Goal: Task Accomplishment & Management: Manage account settings

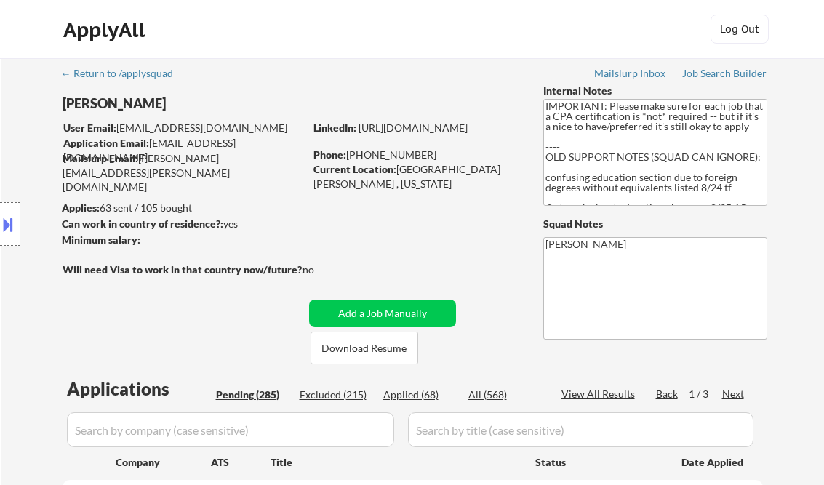
select select ""pending""
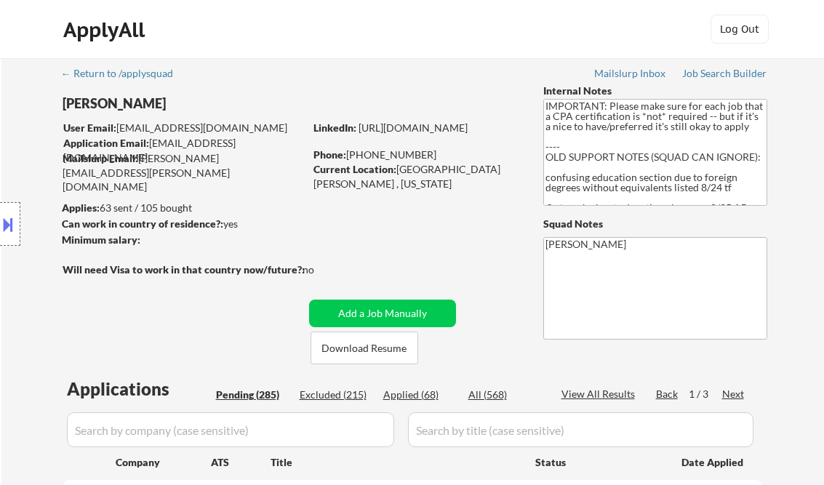
select select ""pending""
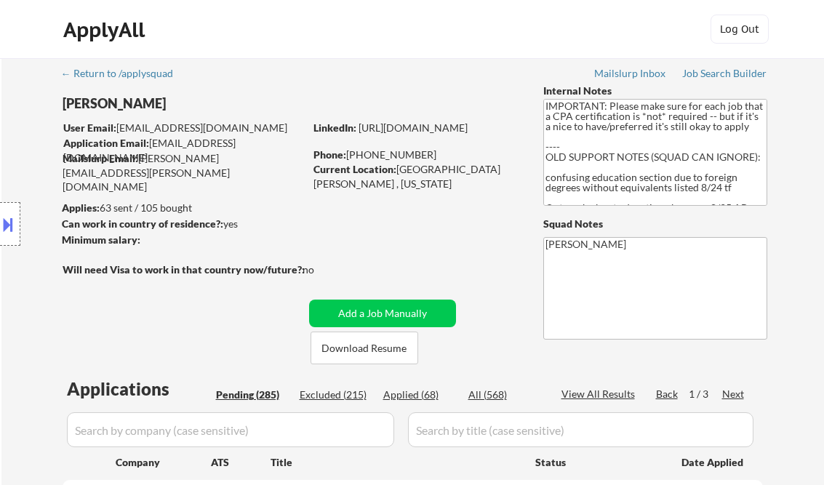
select select ""pending""
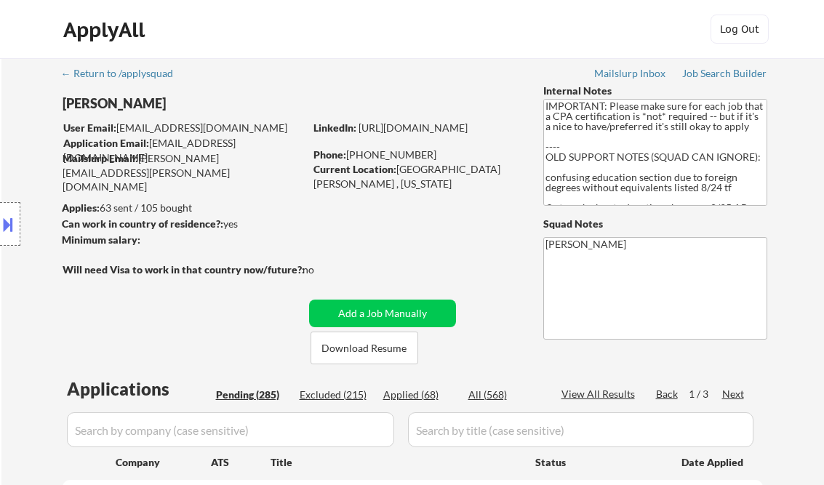
select select ""pending""
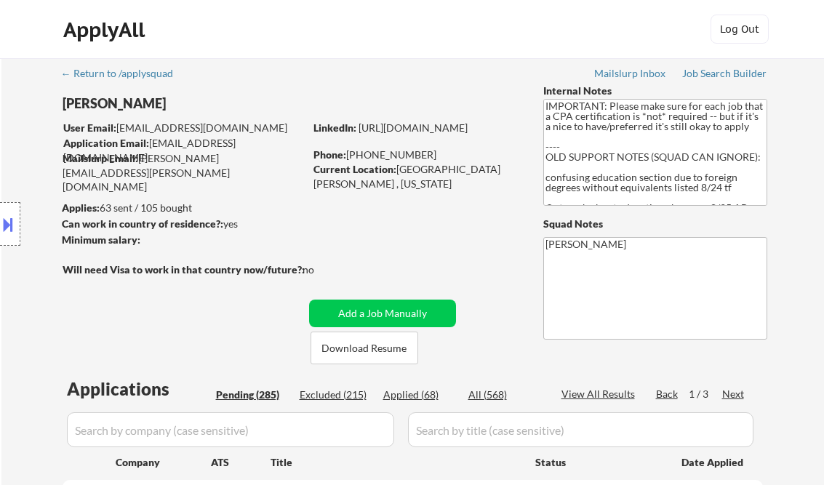
select select ""pending""
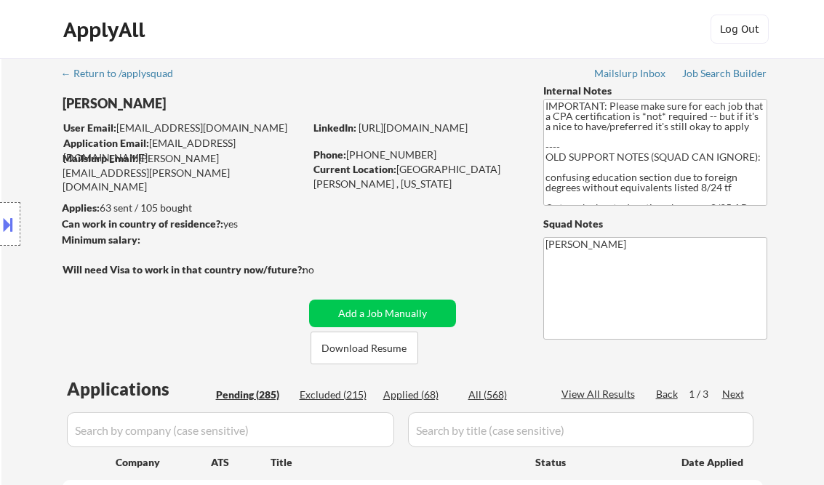
select select ""pending""
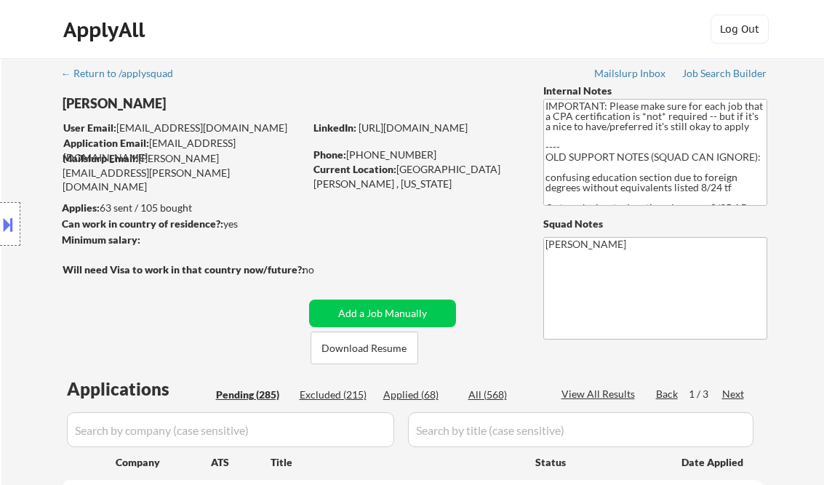
select select ""pending""
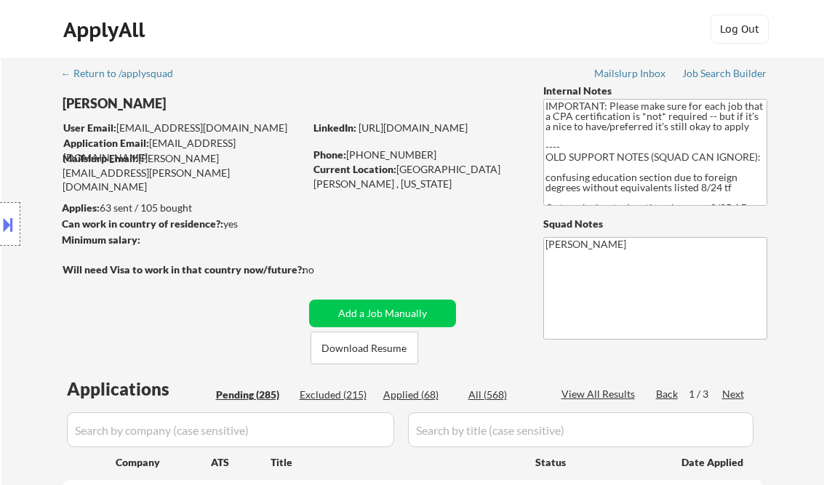
select select ""pending""
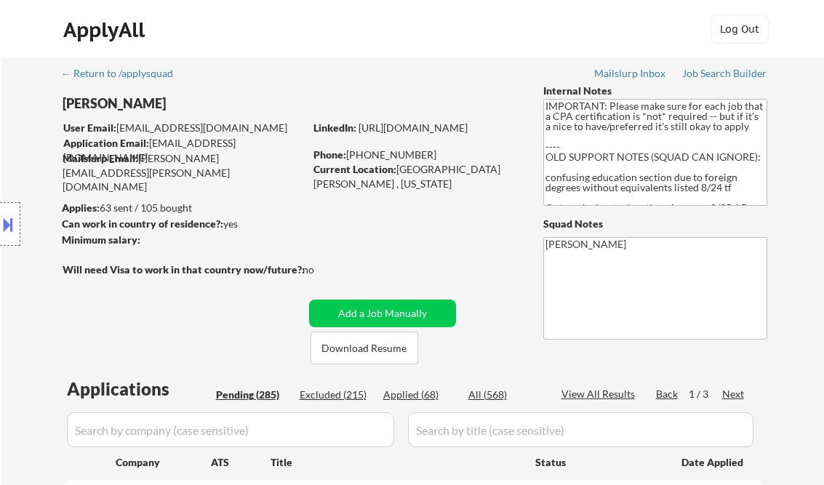
select select ""pending""
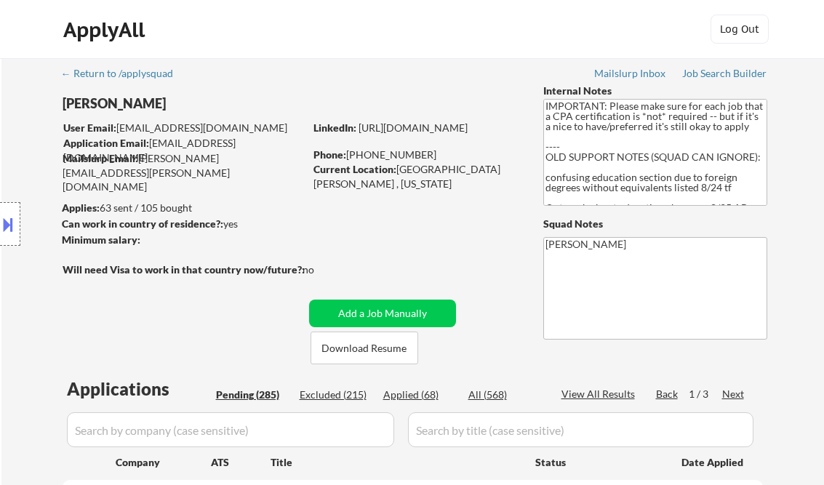
select select ""pending""
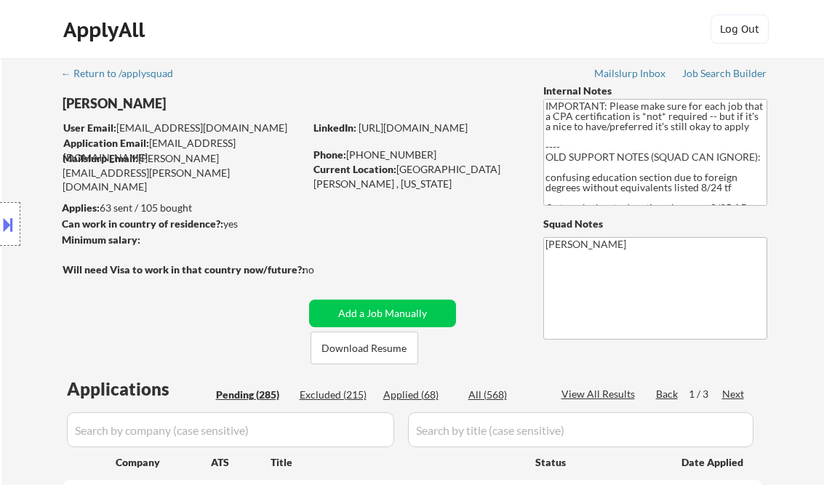
select select ""pending""
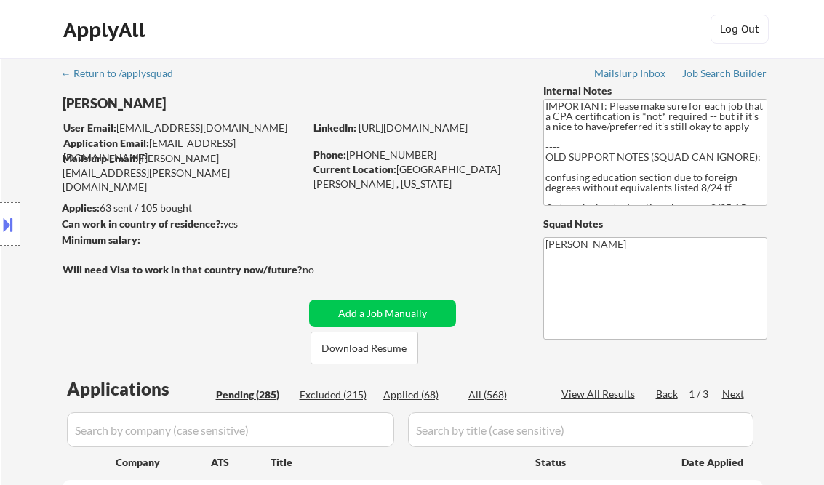
select select ""pending""
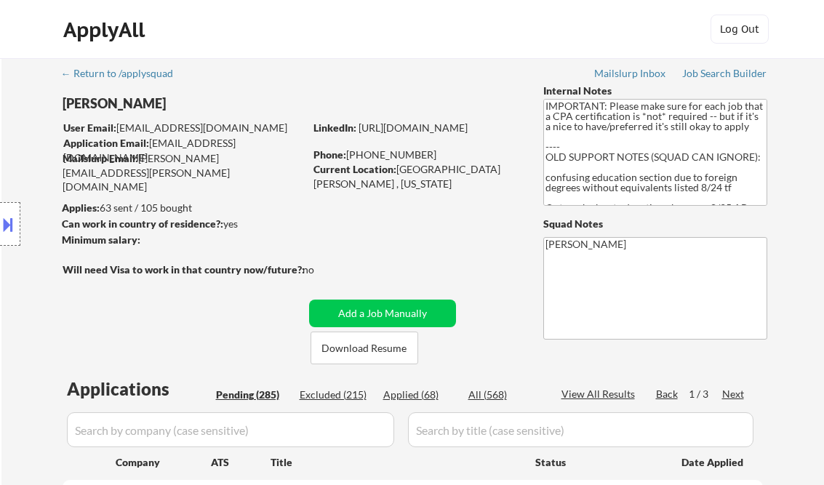
select select ""pending""
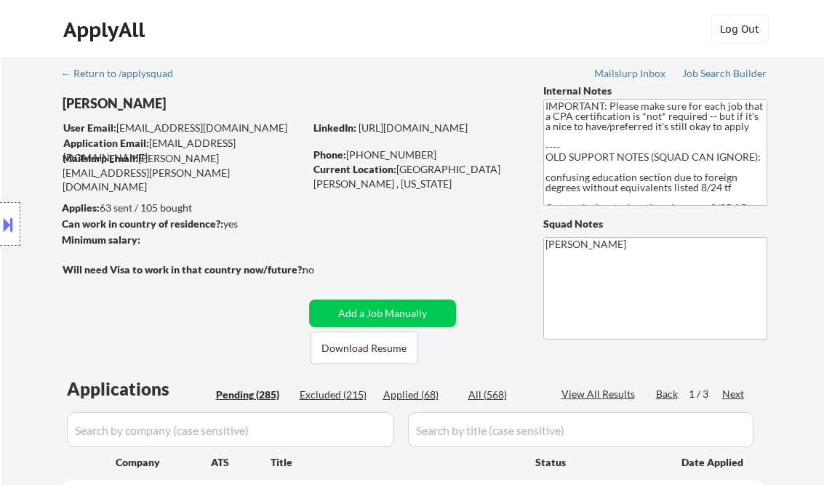
select select ""pending""
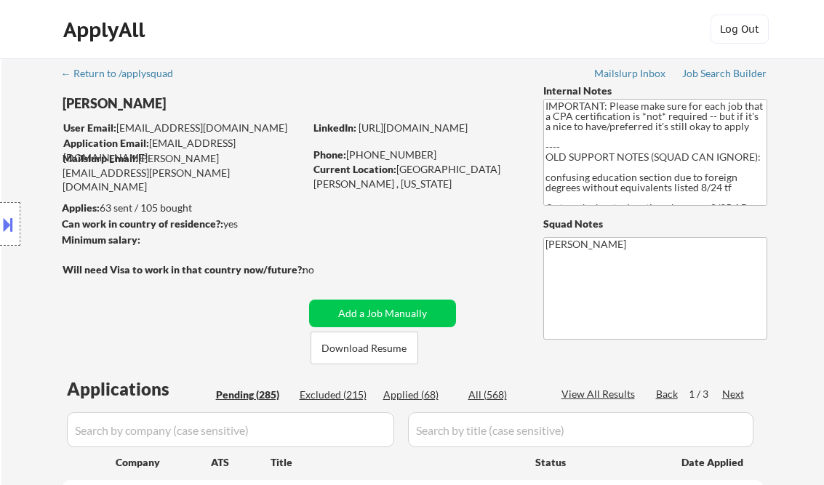
select select ""pending""
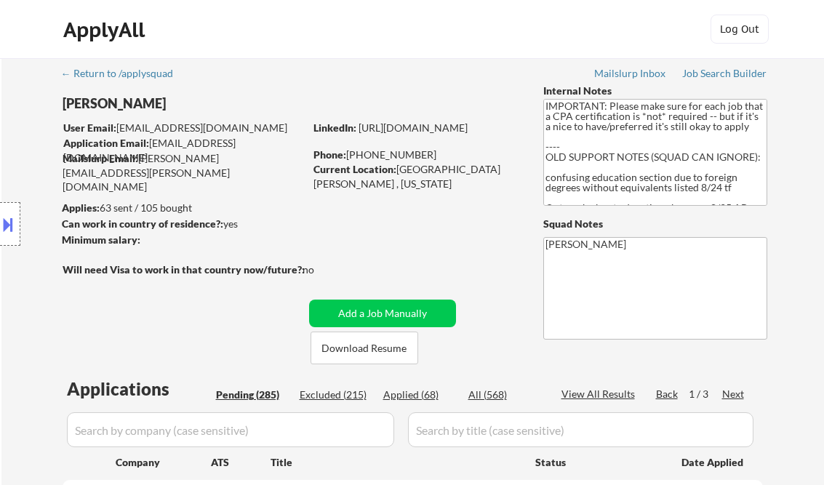
select select ""pending""
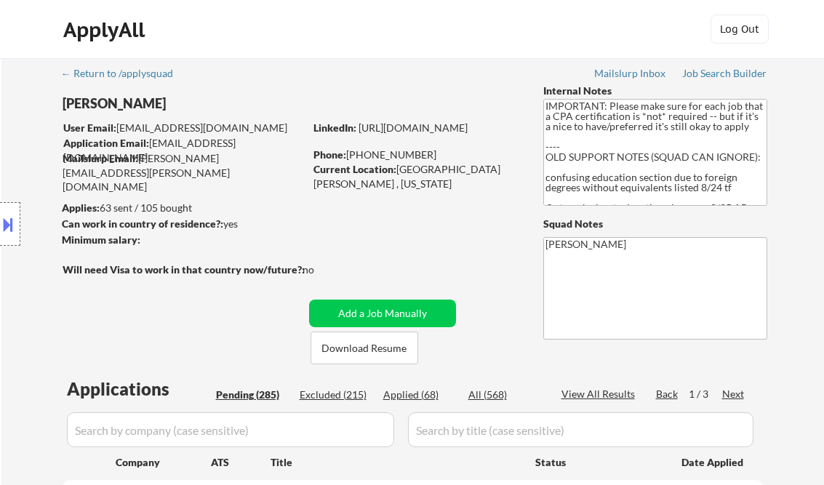
select select ""pending""
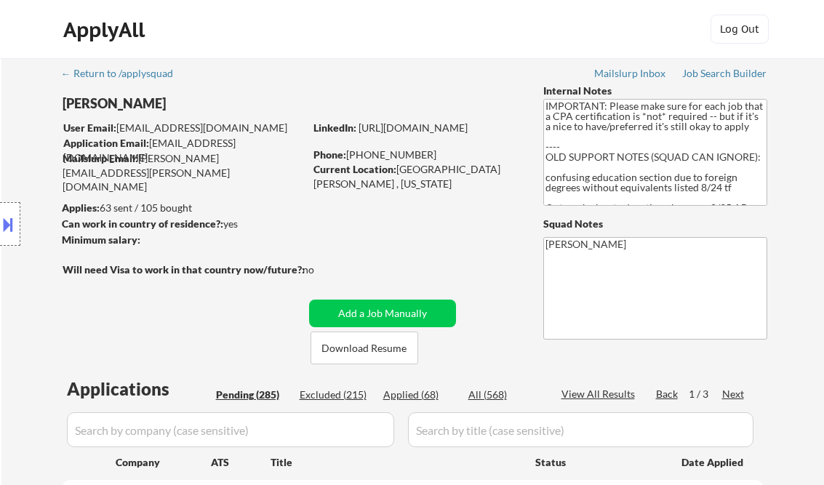
select select ""pending""
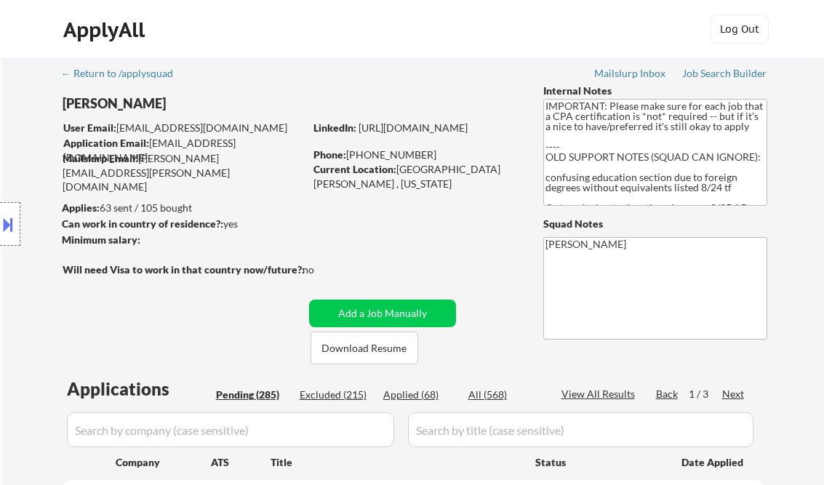
select select ""pending""
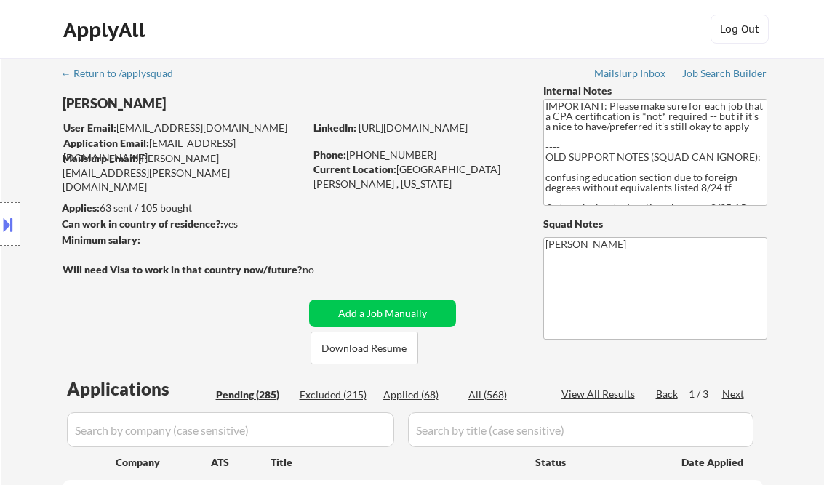
select select ""pending""
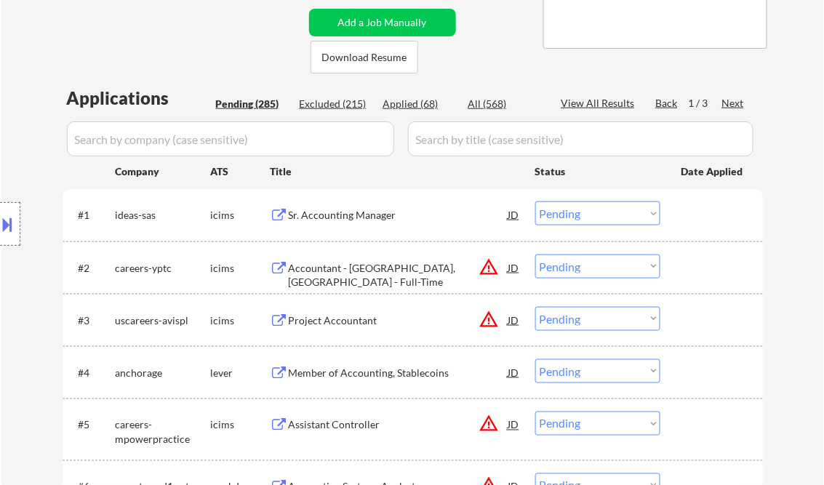
scroll to position [291, 0]
click at [574, 217] on select "Choose an option... Pending Applied Excluded (Questions) Excluded (Expired) Exc…" at bounding box center [597, 213] width 125 height 24
click at [535, 201] on select "Choose an option... Pending Applied Excluded (Questions) Excluded (Expired) Exc…" at bounding box center [597, 213] width 125 height 24
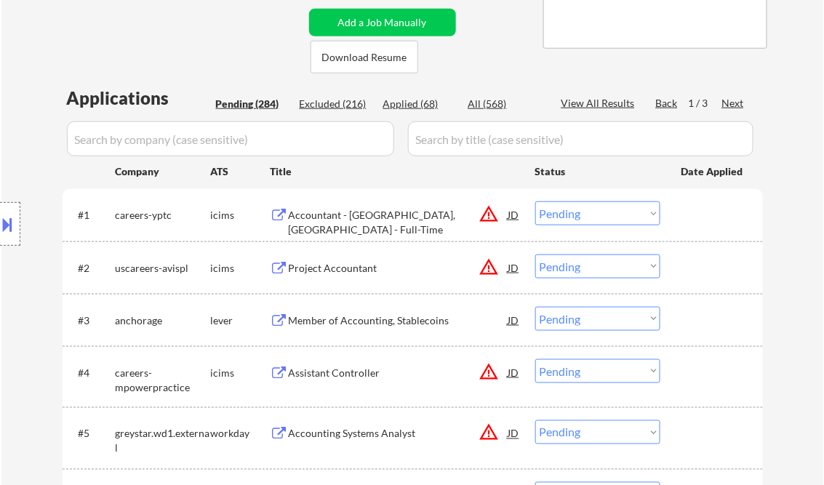
drag, startPoint x: 573, startPoint y: 214, endPoint x: 592, endPoint y: 226, distance: 22.6
click at [573, 214] on select "Choose an option... Pending Applied Excluded (Questions) Excluded (Expired) Exc…" at bounding box center [597, 213] width 125 height 24
click at [535, 201] on select "Choose an option... Pending Applied Excluded (Questions) Excluded (Expired) Exc…" at bounding box center [597, 213] width 125 height 24
select select ""pending""
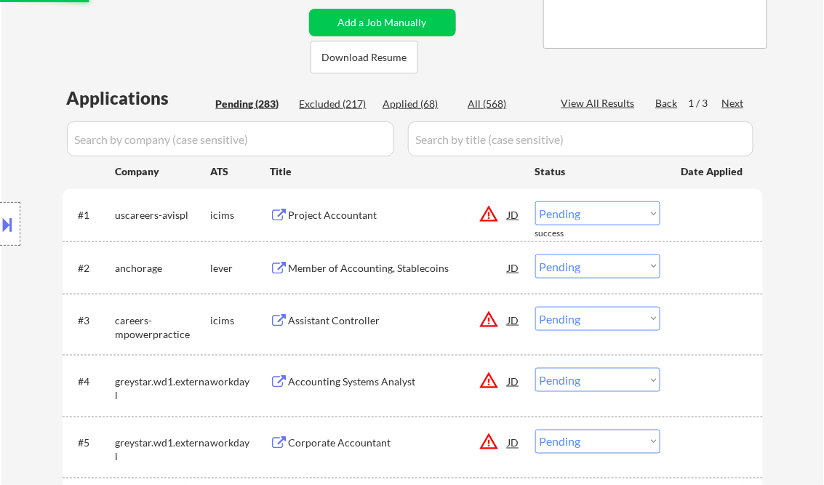
click at [331, 223] on div "Project Accountant" at bounding box center [399, 214] width 220 height 26
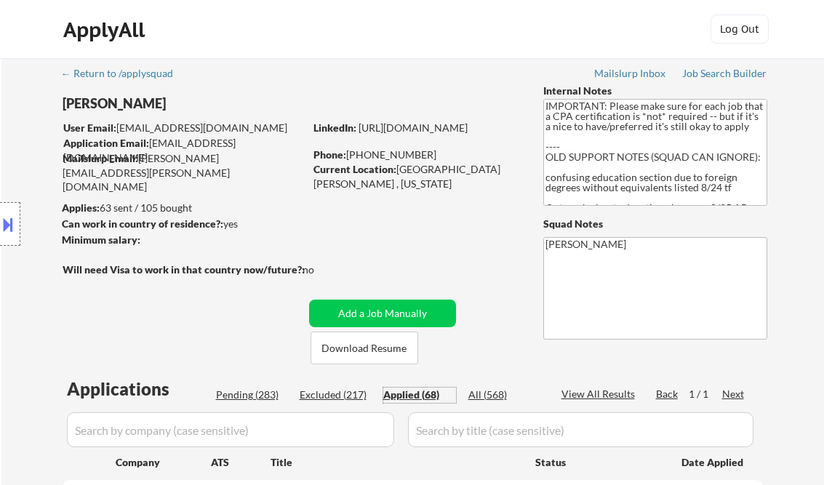
select select ""applied""
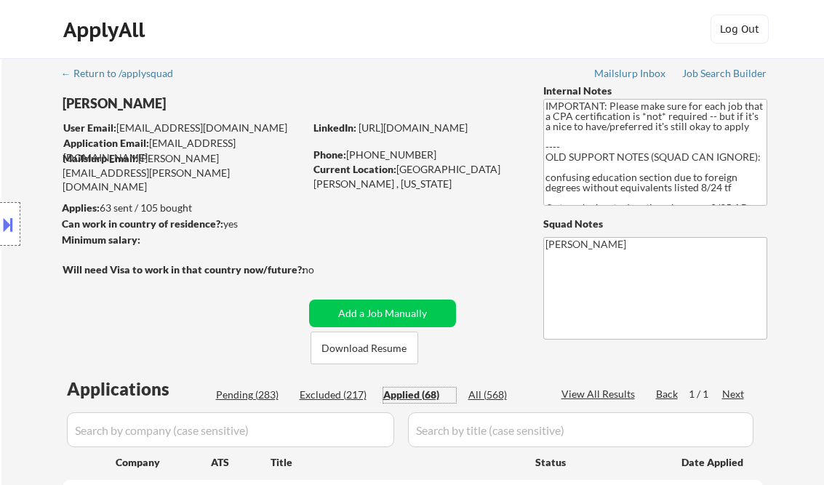
select select ""applied""
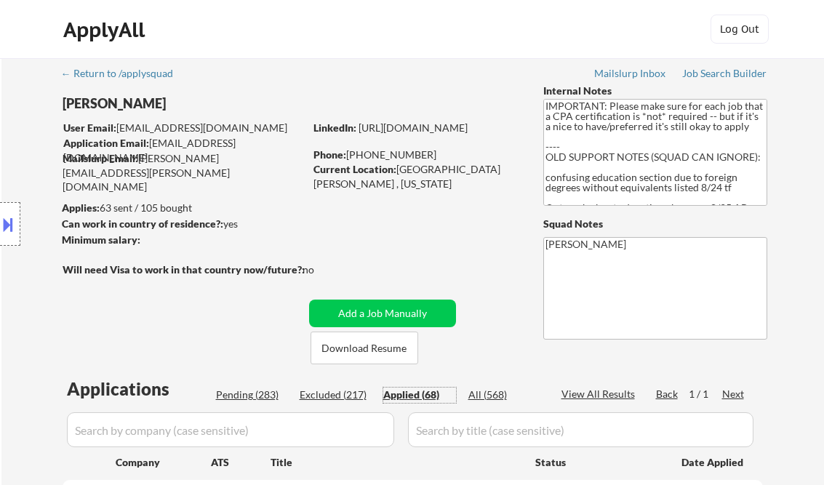
select select ""applied""
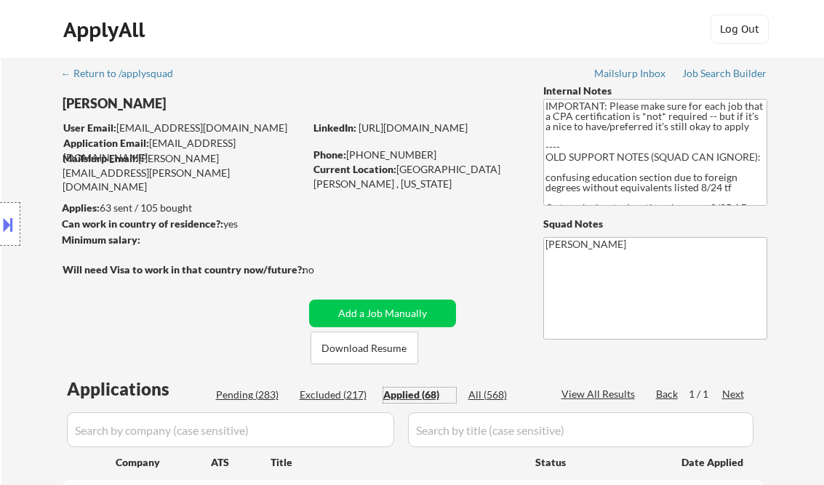
select select ""applied""
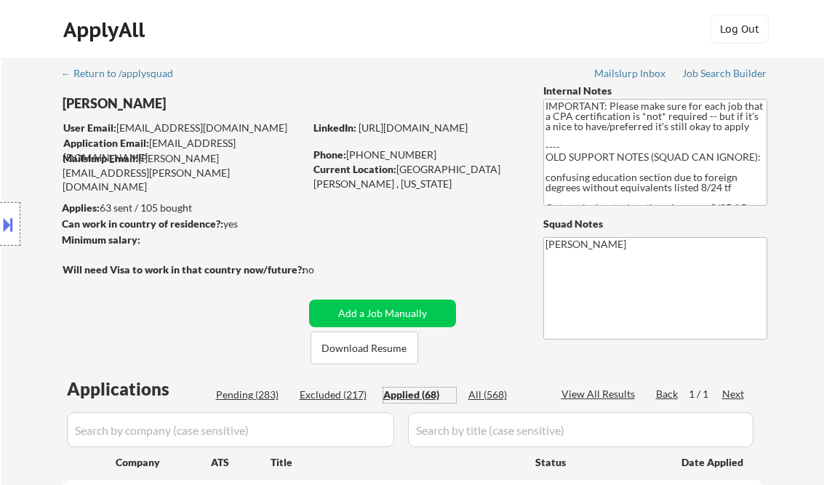
select select ""applied""
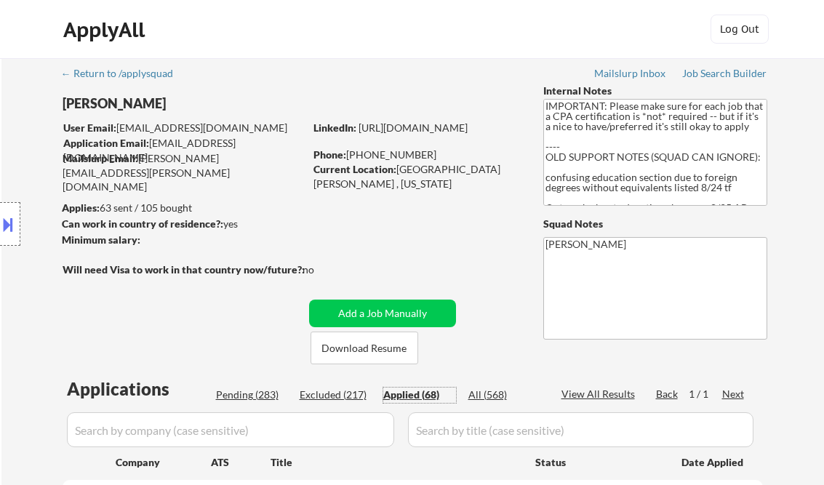
select select ""applied""
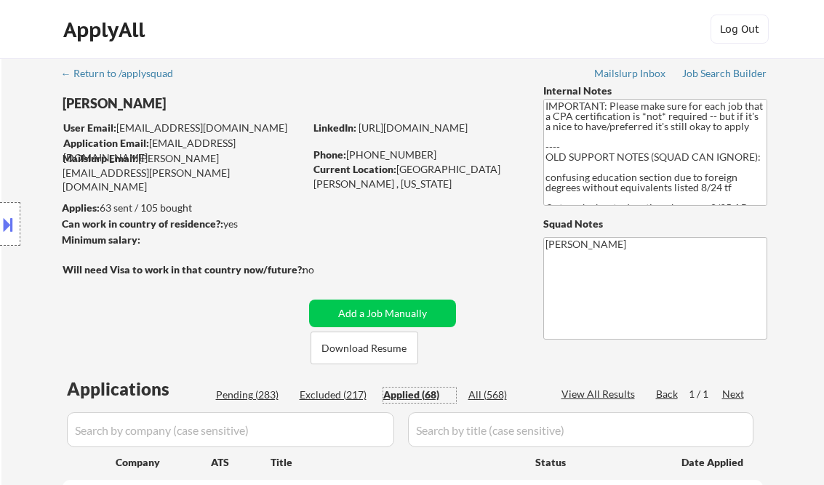
select select ""applied""
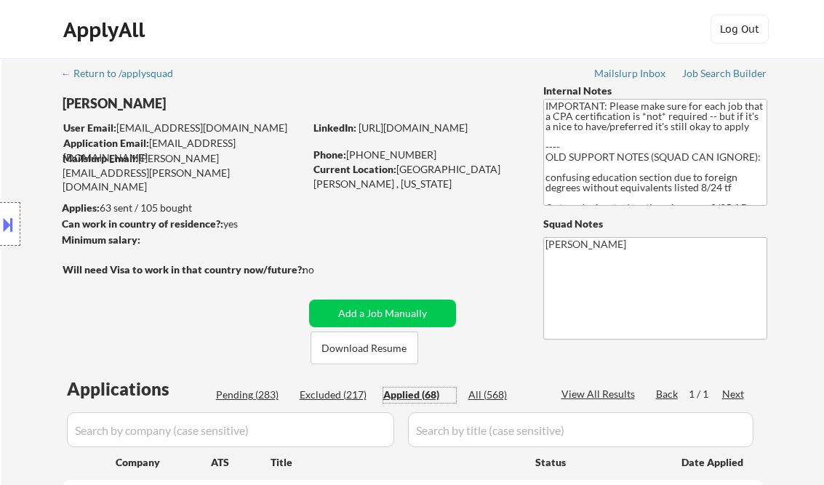
select select ""applied""
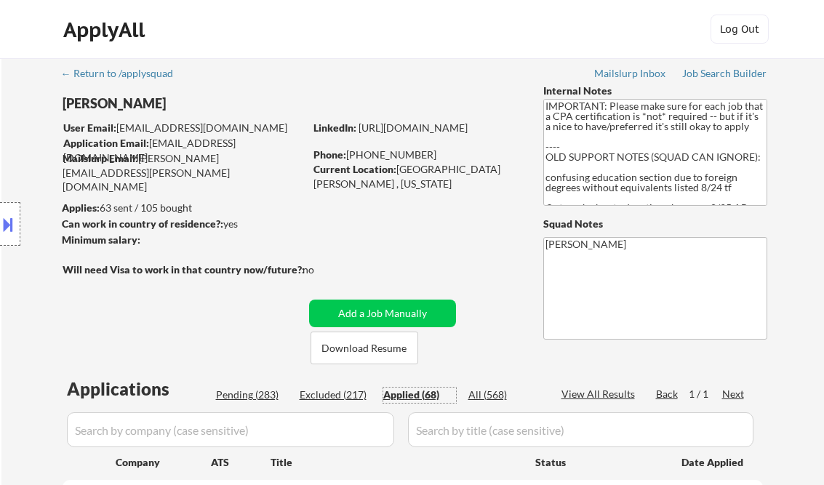
select select ""applied""
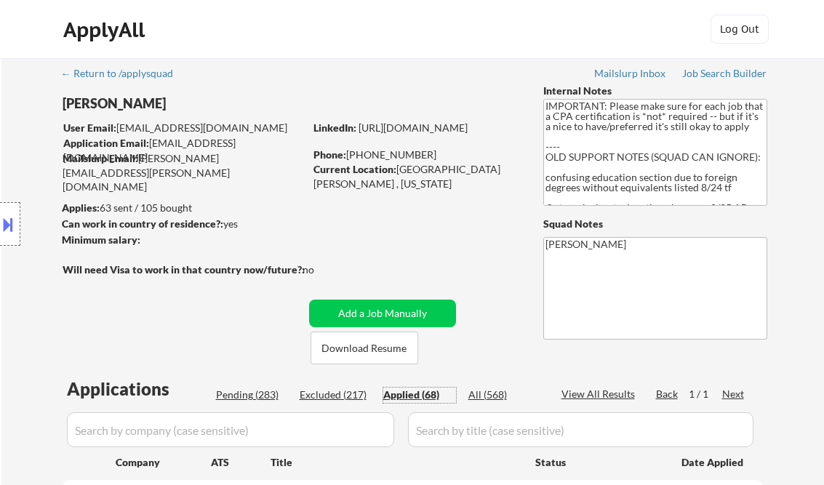
select select ""applied""
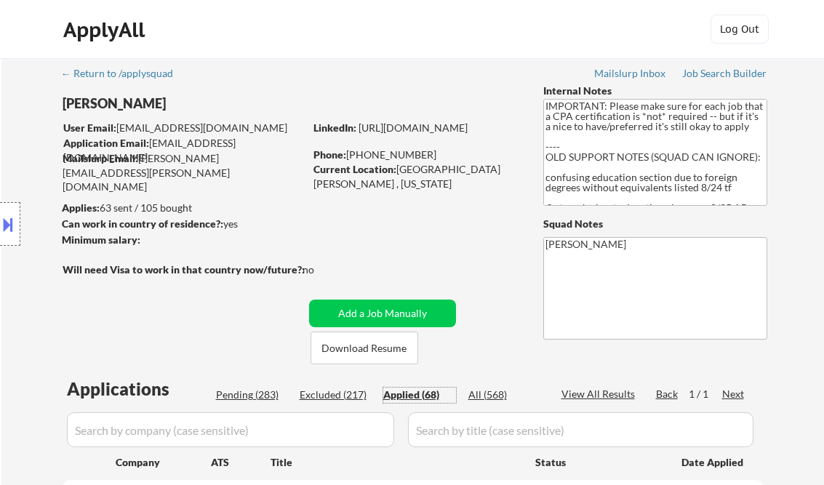
select select ""applied""
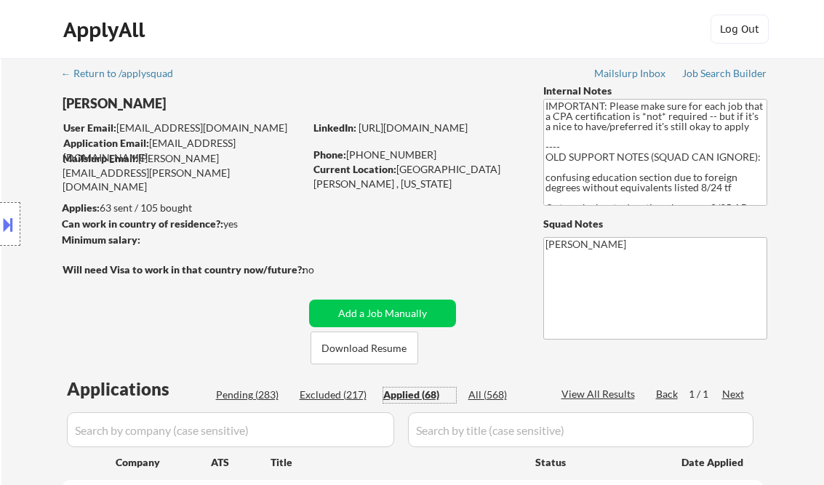
select select ""applied""
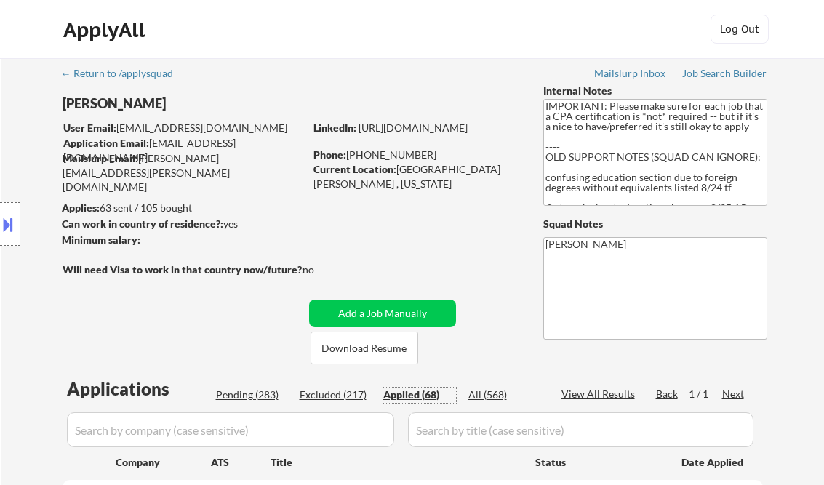
select select ""applied""
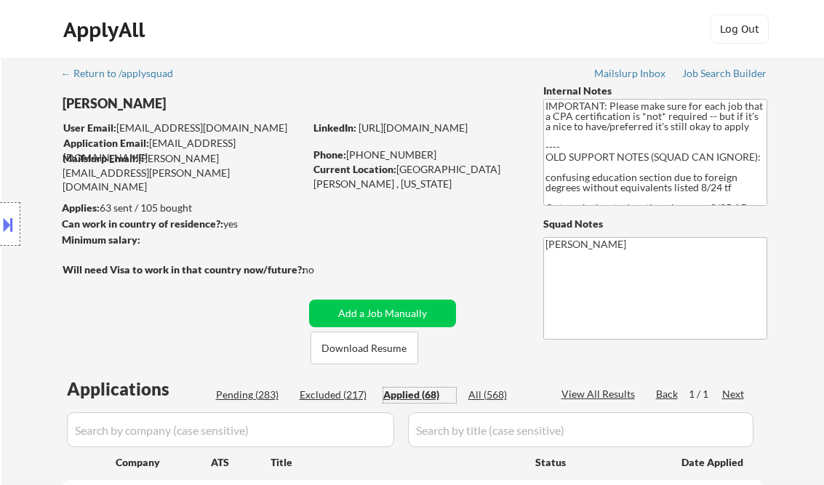
select select ""applied""
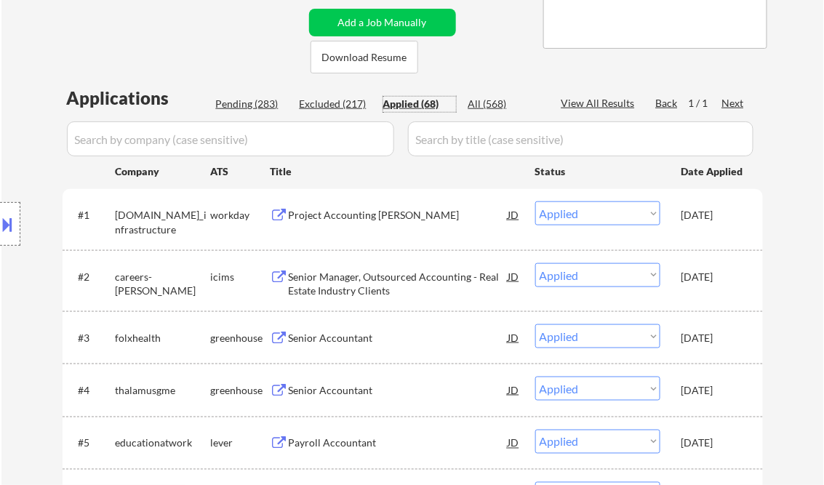
scroll to position [349, 0]
